Goal: Information Seeking & Learning: Understand process/instructions

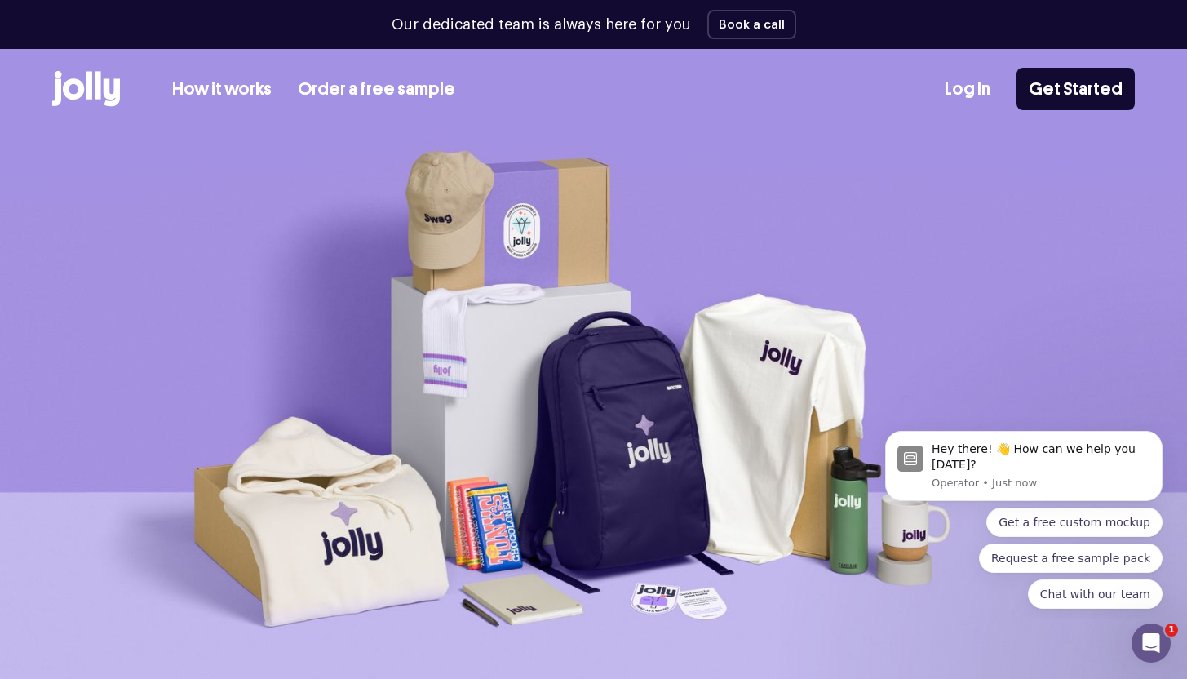
click at [208, 84] on link "How it works" at bounding box center [222, 89] width 100 height 27
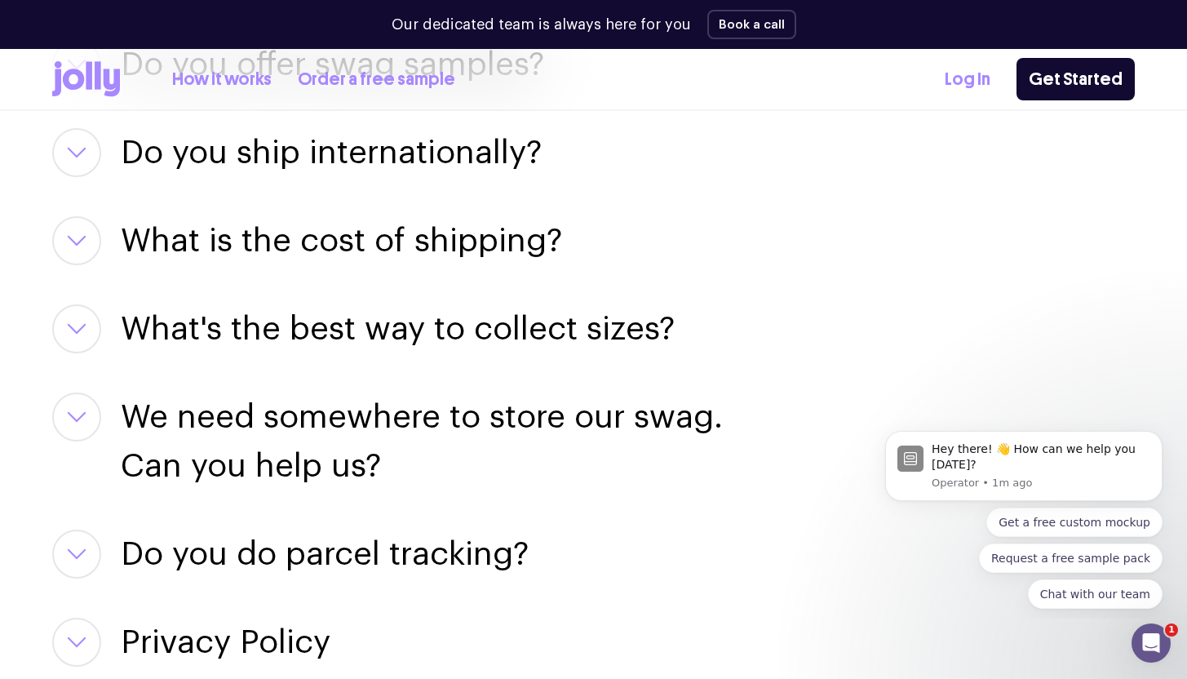
scroll to position [2515, 0]
